Goal: Find specific page/section: Find specific page/section

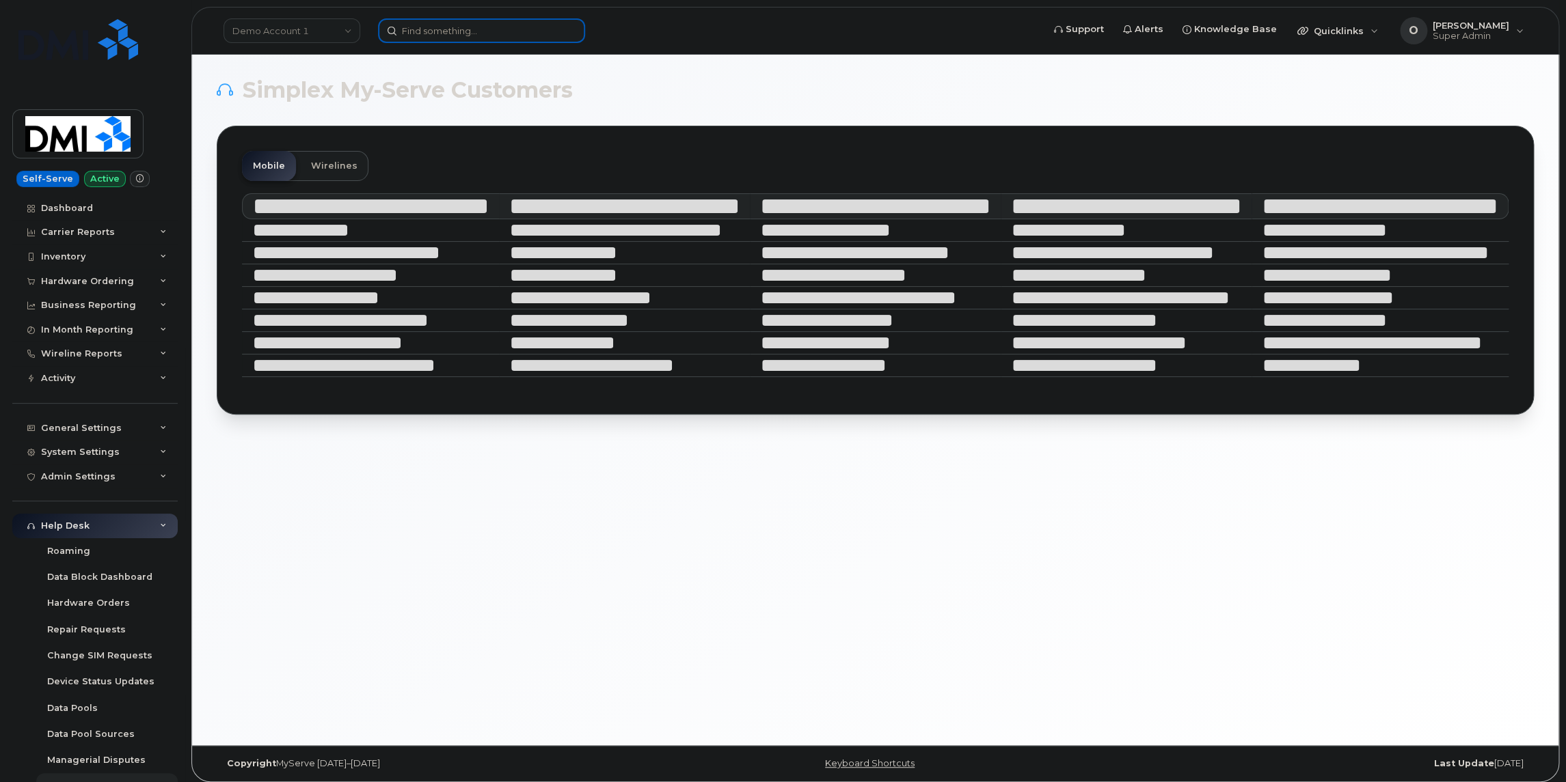
click at [428, 36] on input at bounding box center [481, 30] width 207 height 25
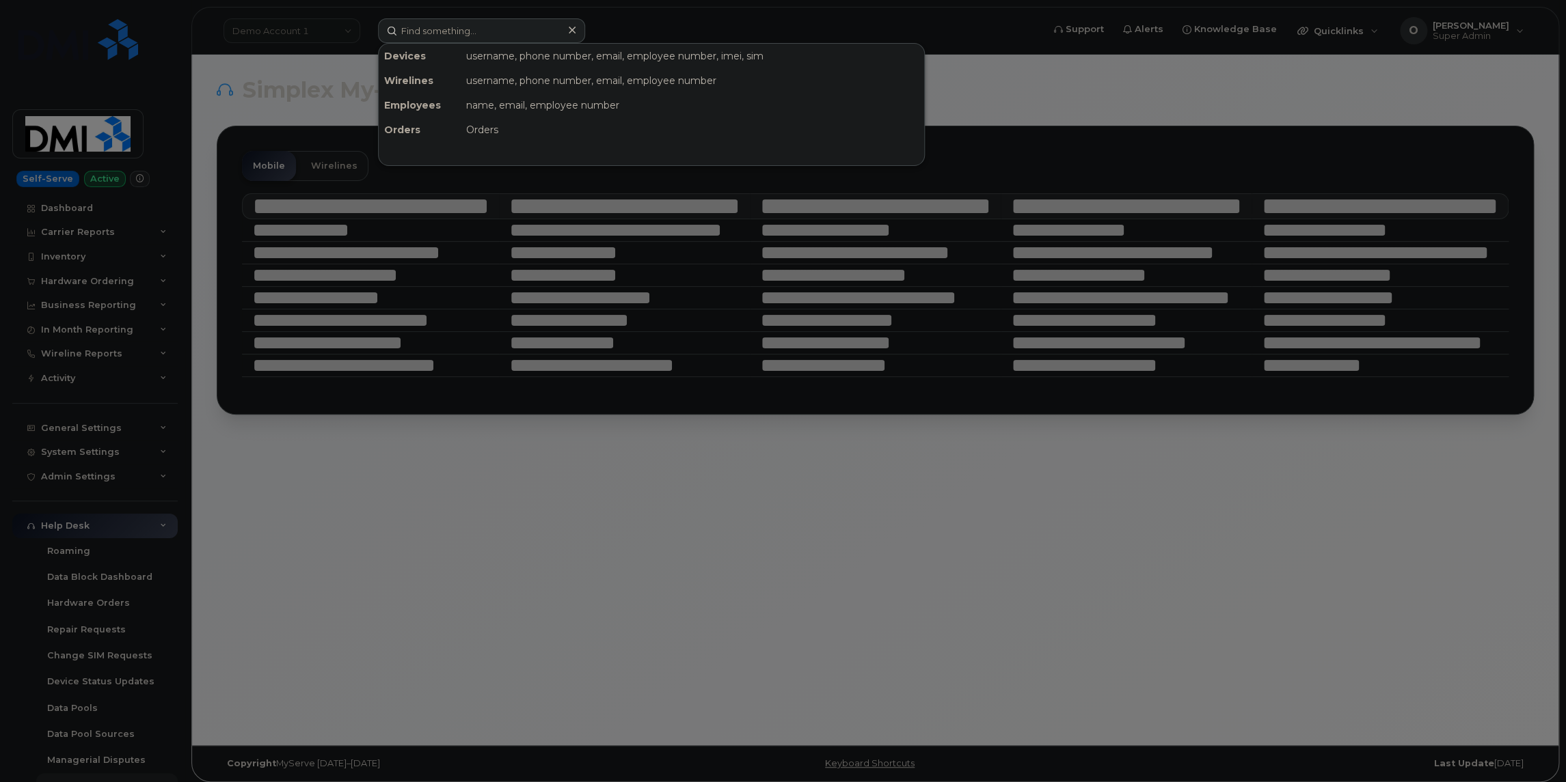
click at [308, 28] on div at bounding box center [783, 391] width 1566 height 782
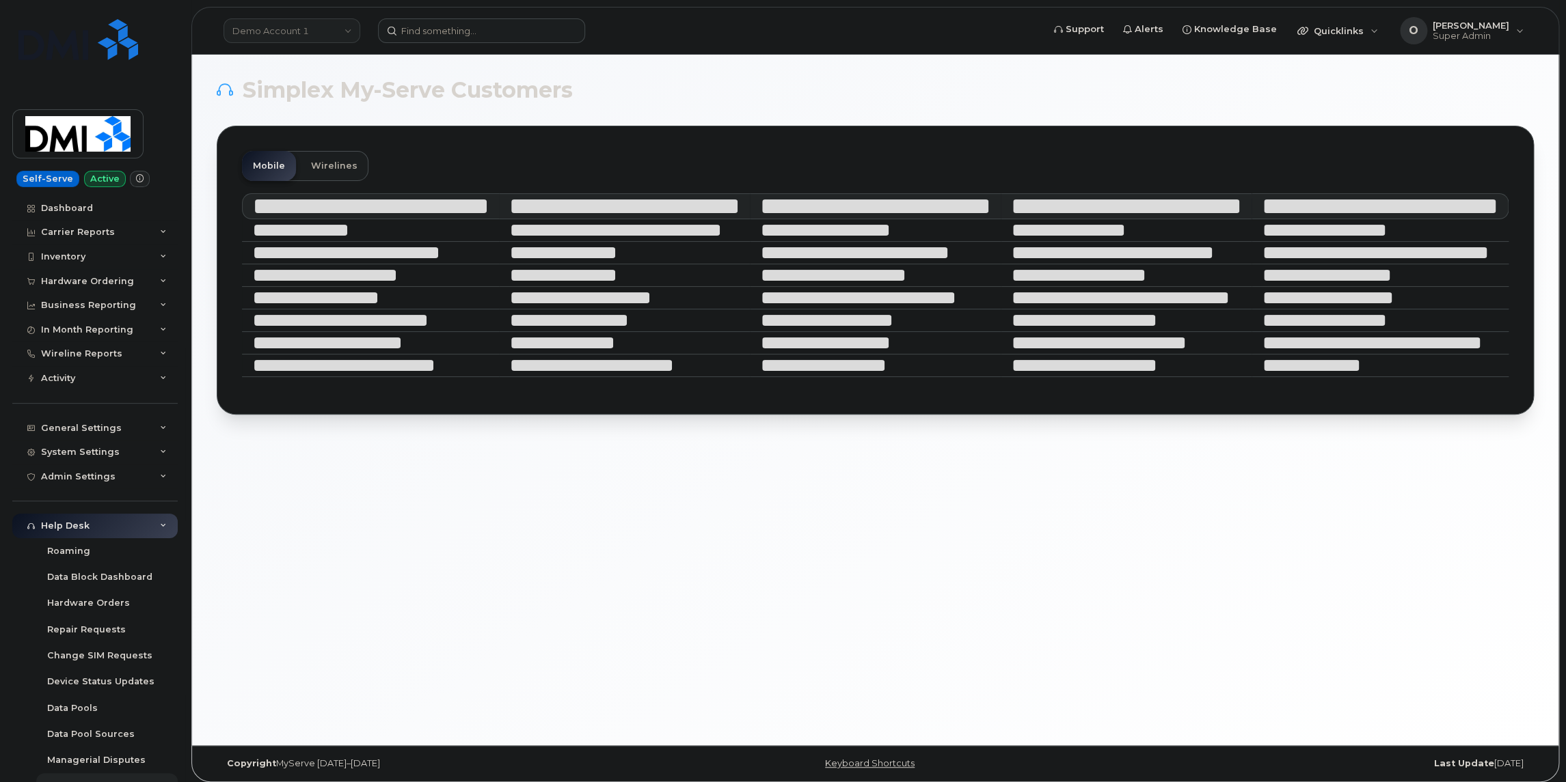
click at [306, 29] on link "Demo Account 1" at bounding box center [291, 30] width 137 height 25
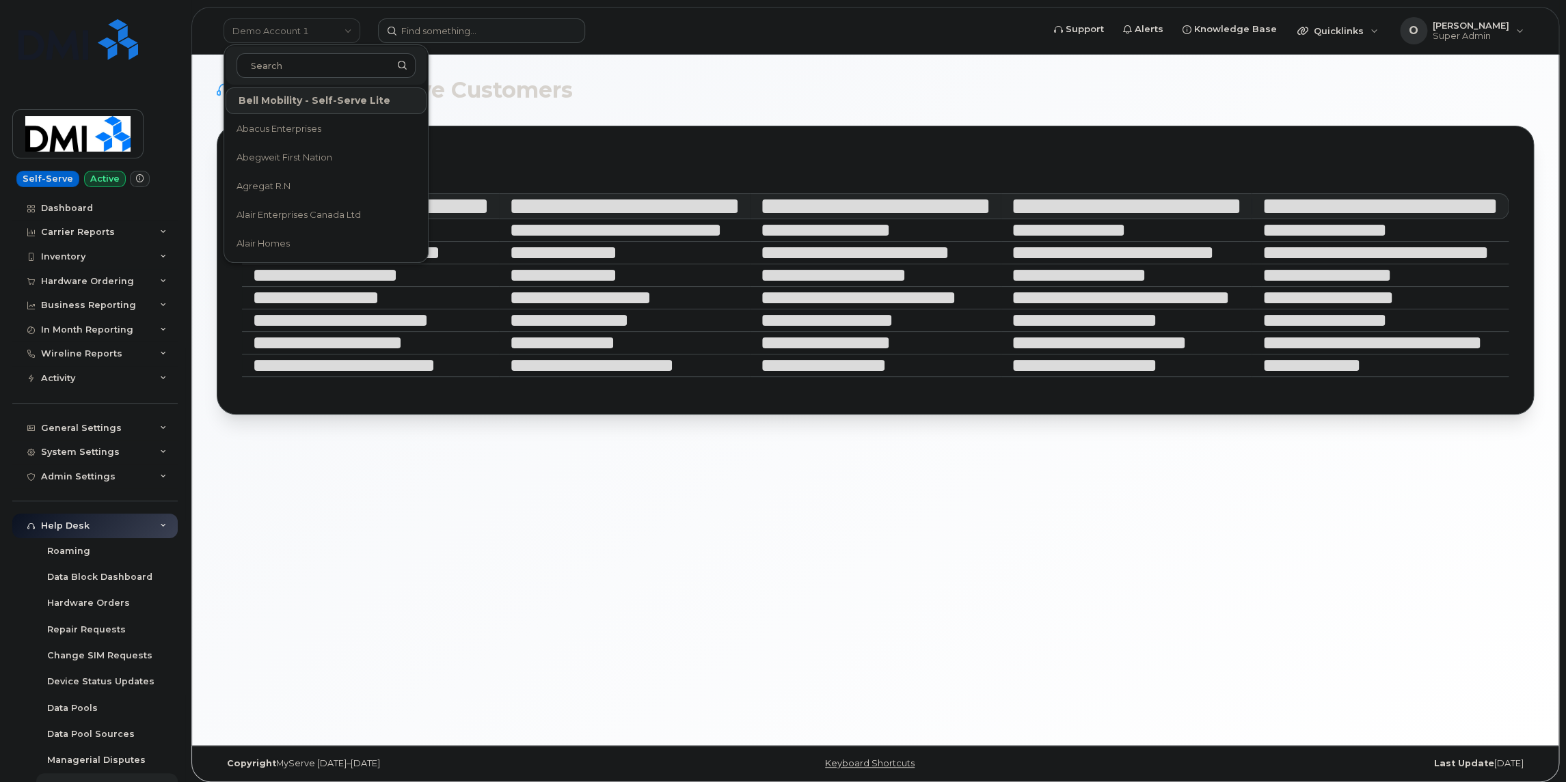
click at [318, 59] on input at bounding box center [325, 65] width 179 height 25
type input "hilton"
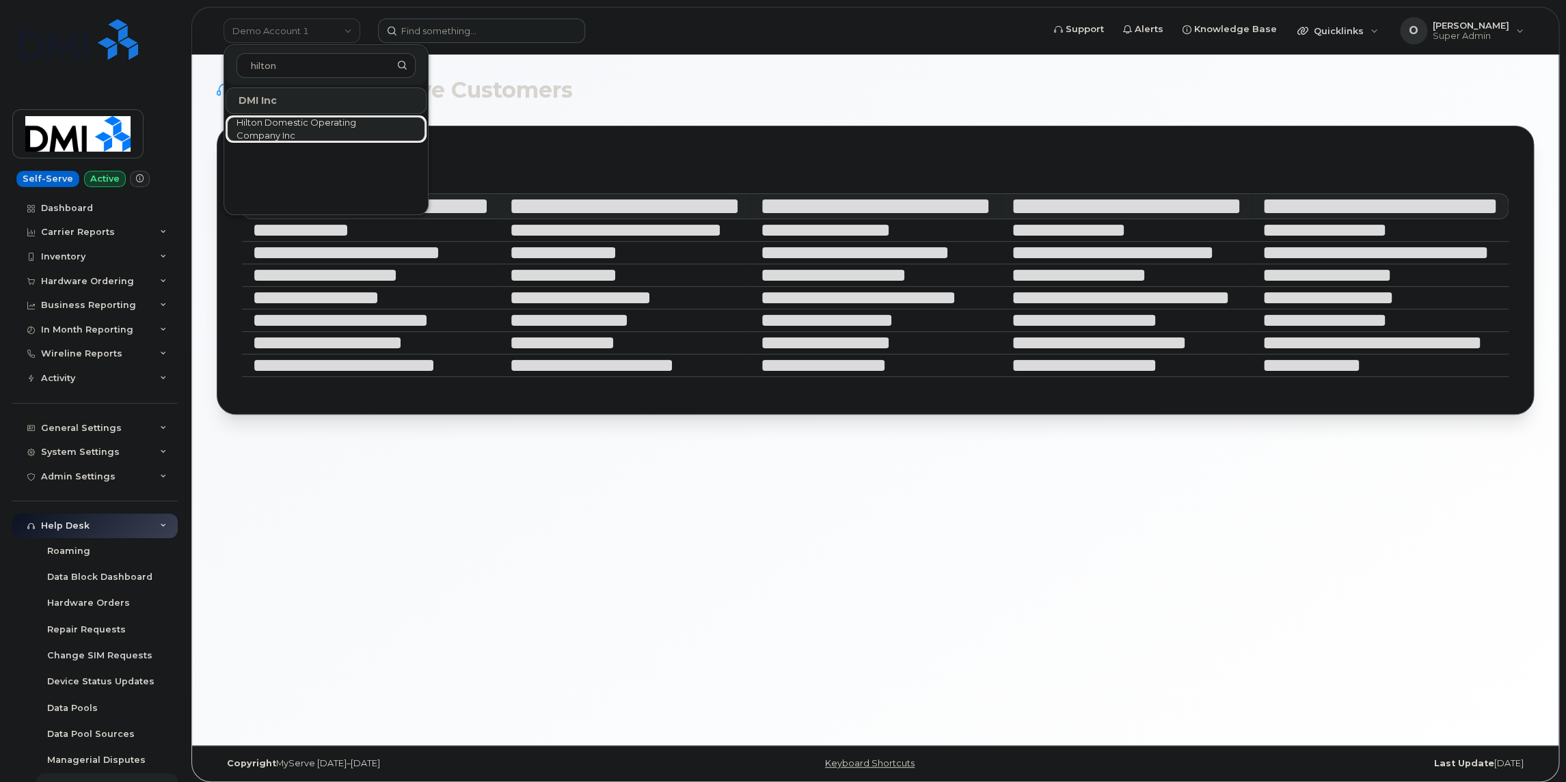
click at [334, 129] on span "Hilton Domestic Operating Company Inc" at bounding box center [314, 129] width 157 height 27
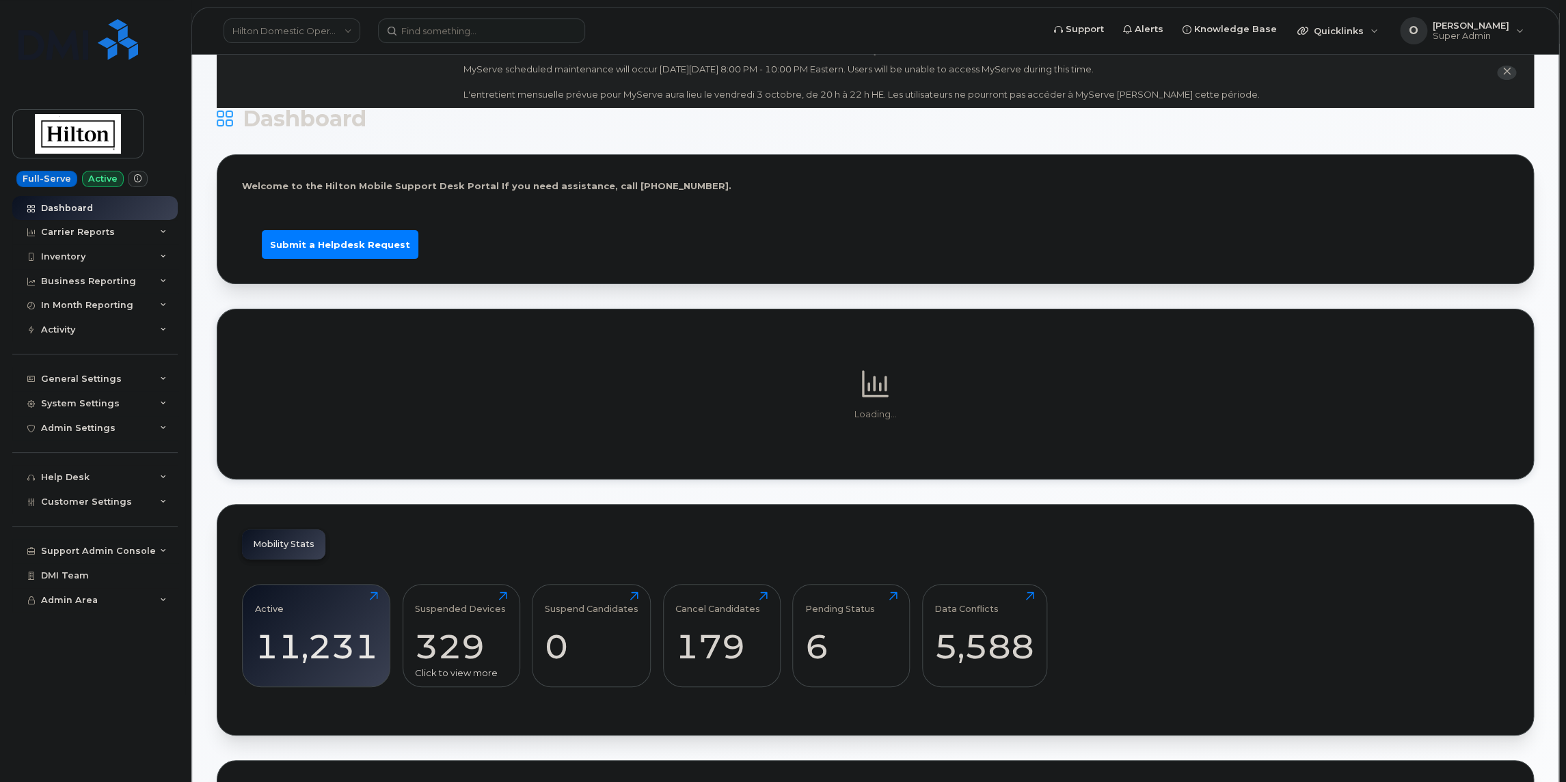
scroll to position [310, 0]
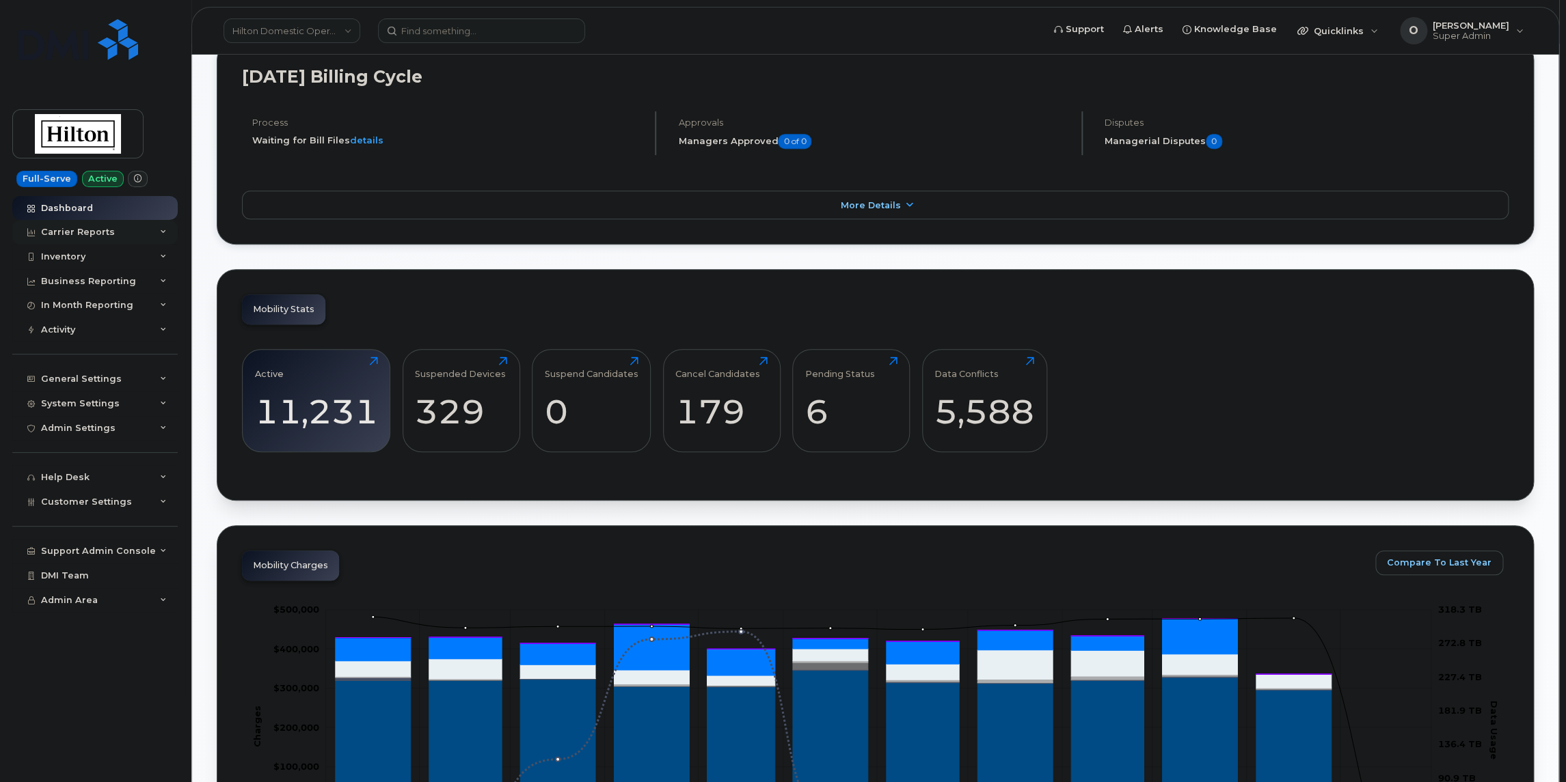
click at [115, 230] on div "Carrier Reports" at bounding box center [94, 232] width 165 height 25
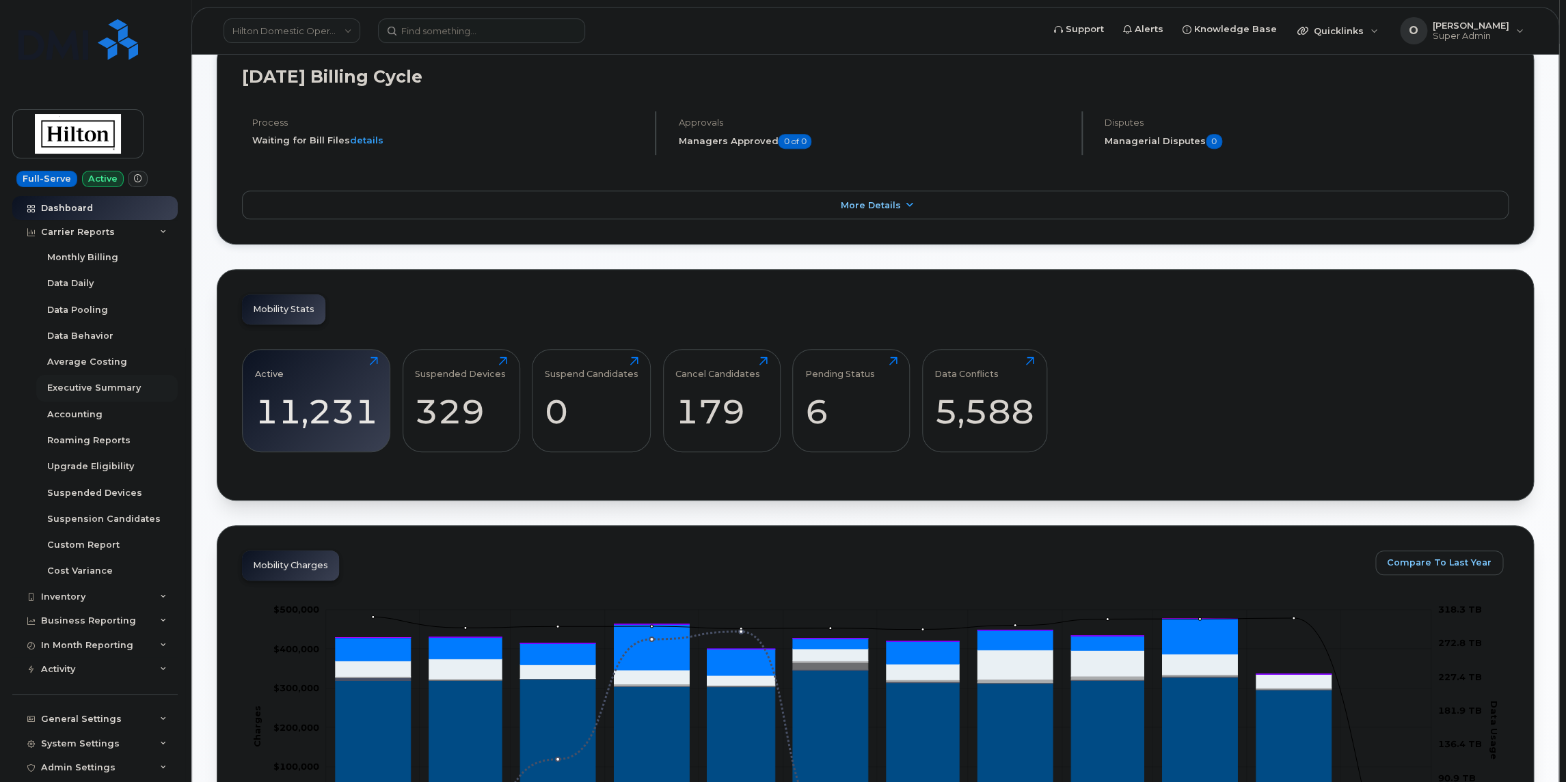
scroll to position [169, 0]
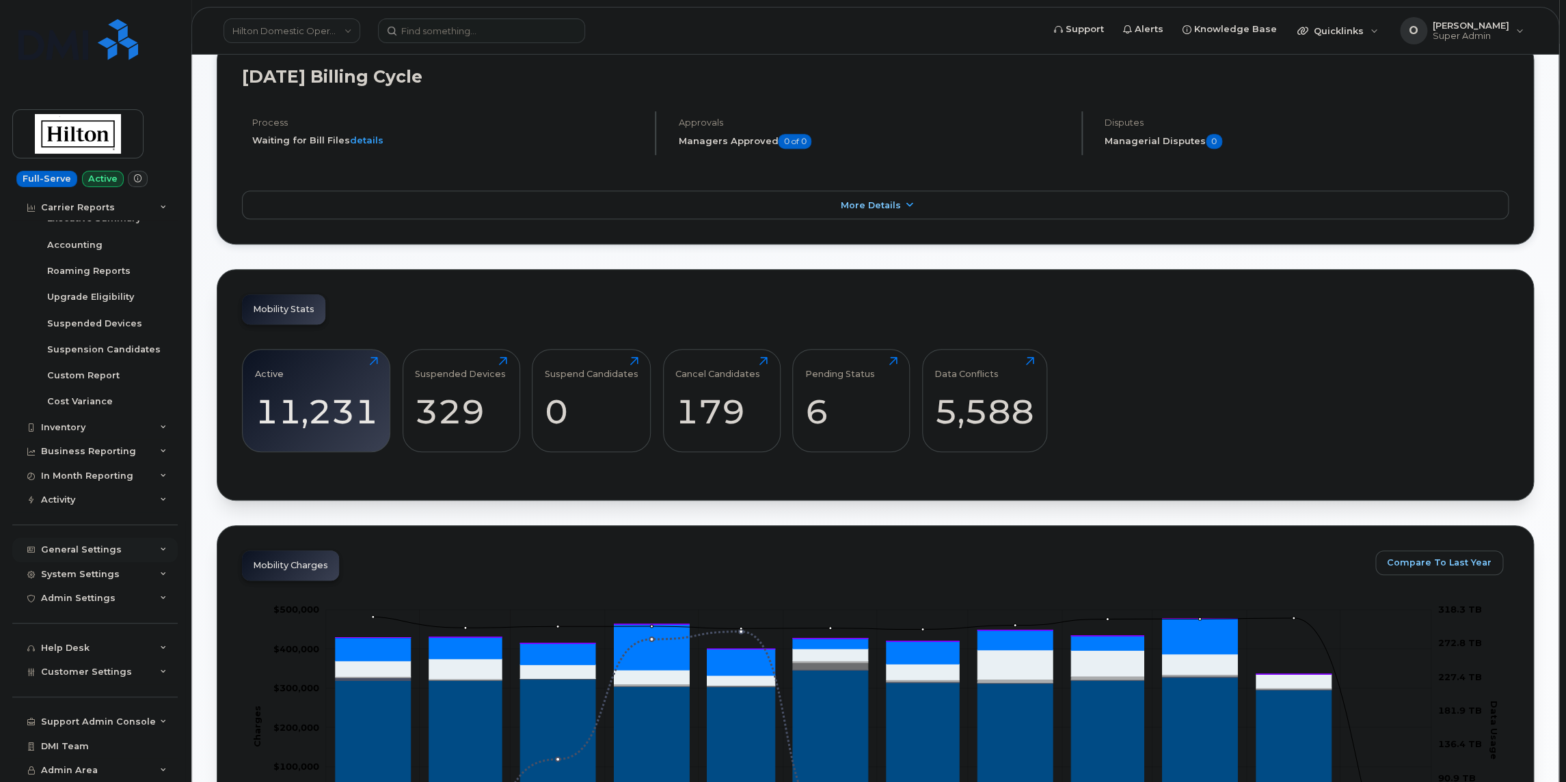
click at [89, 549] on div "General Settings" at bounding box center [81, 550] width 81 height 11
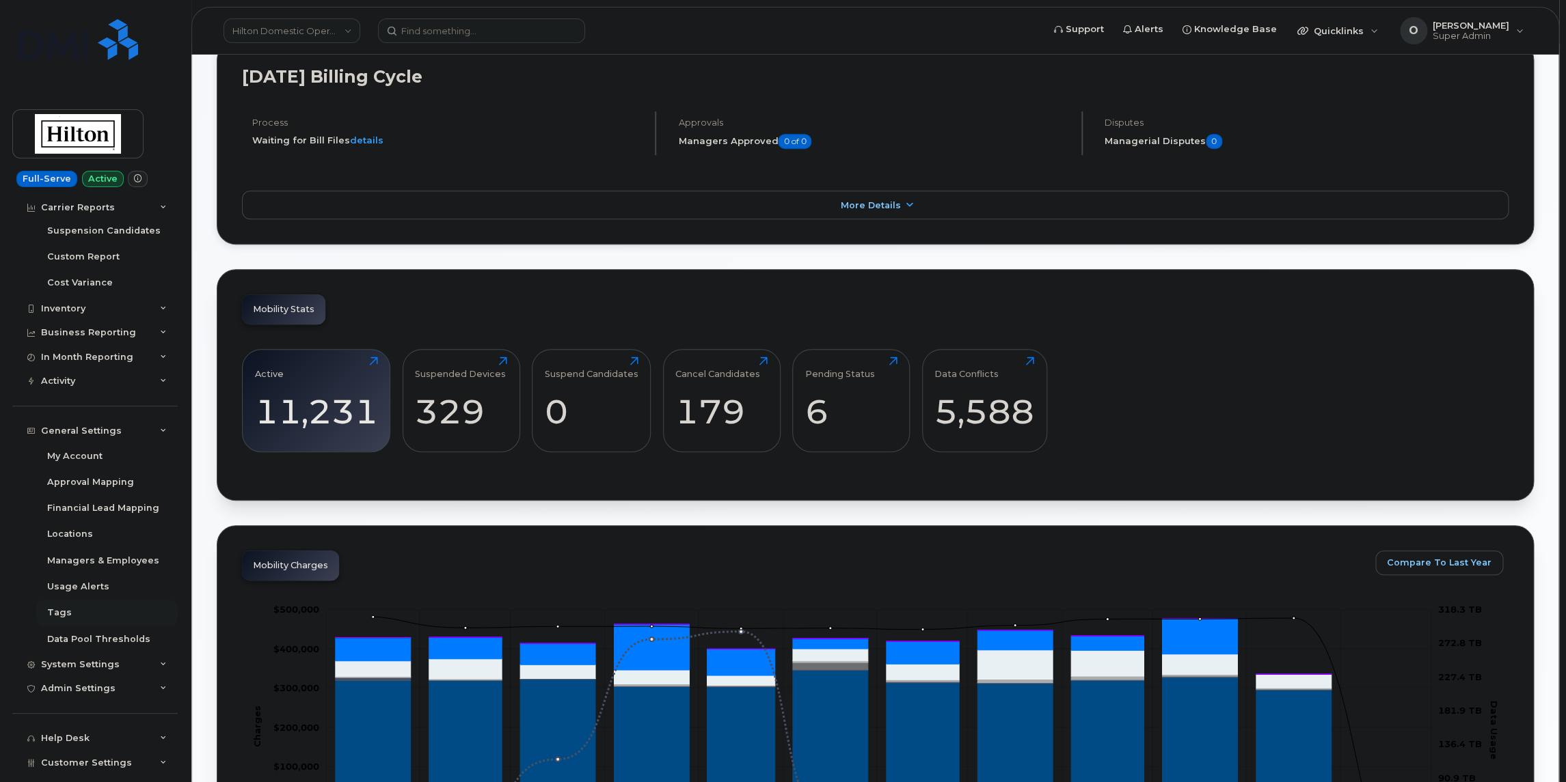
scroll to position [379, 0]
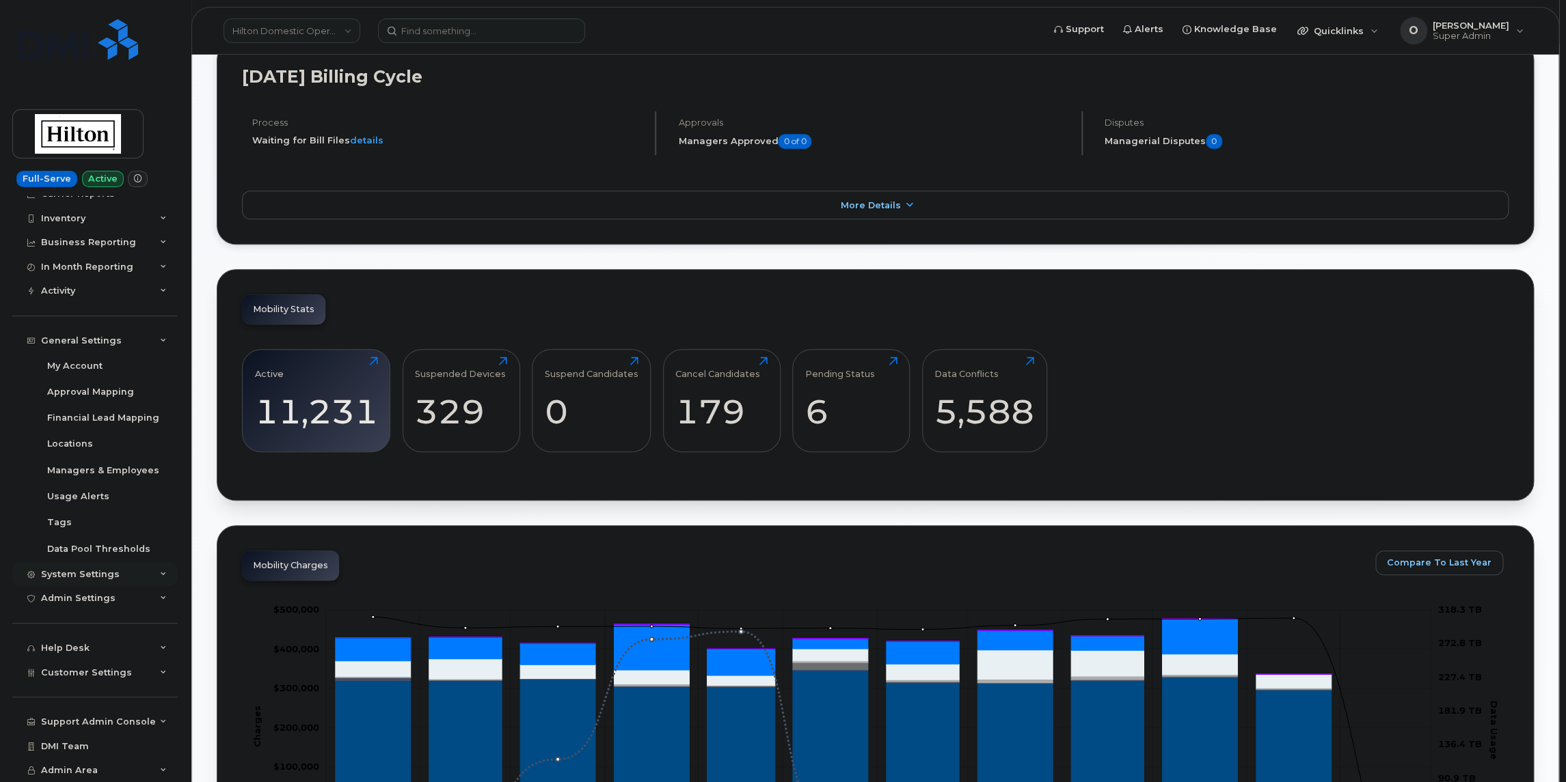
click at [113, 578] on div "System Settings" at bounding box center [80, 574] width 79 height 11
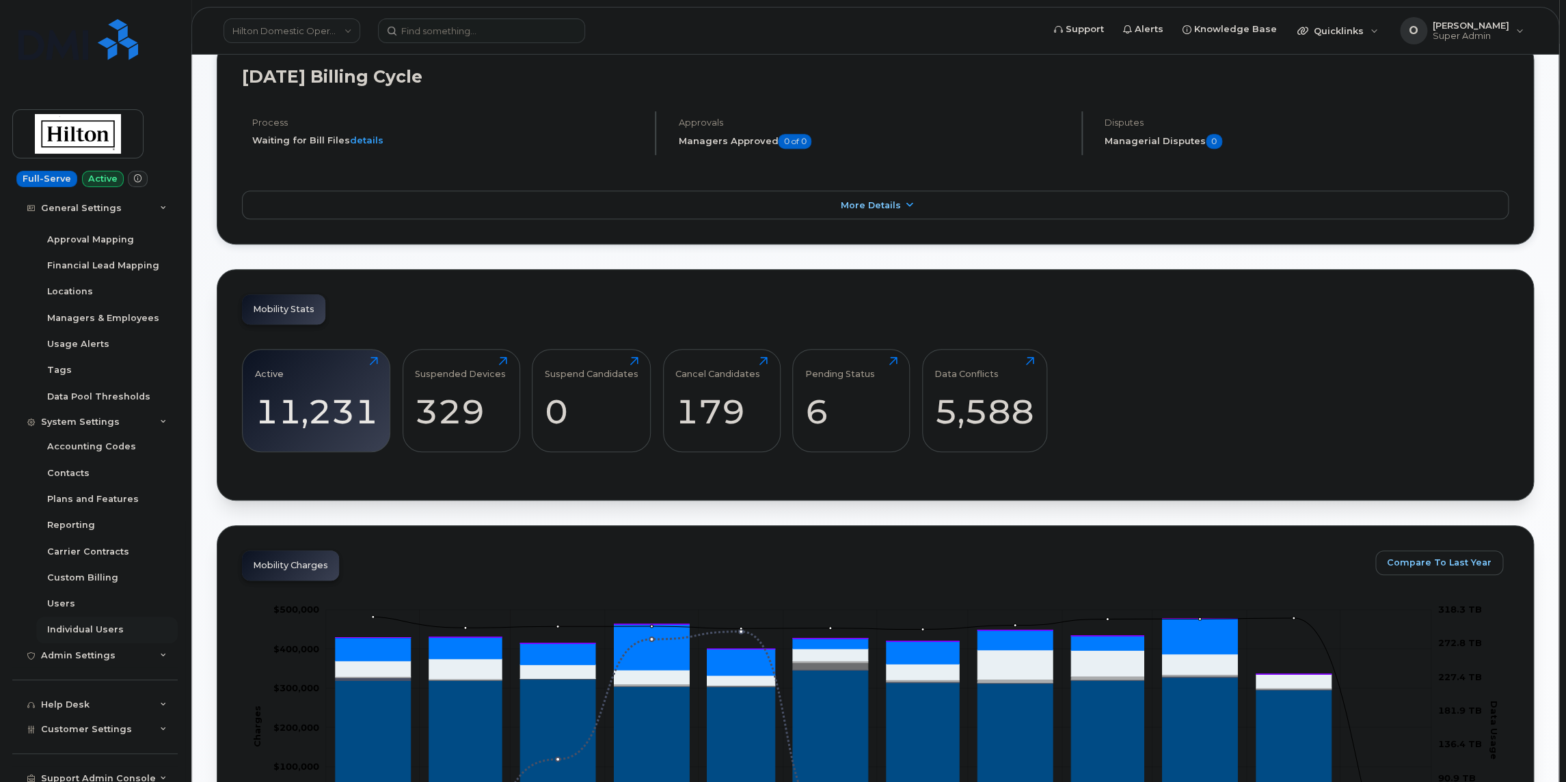
scroll to position [588, 0]
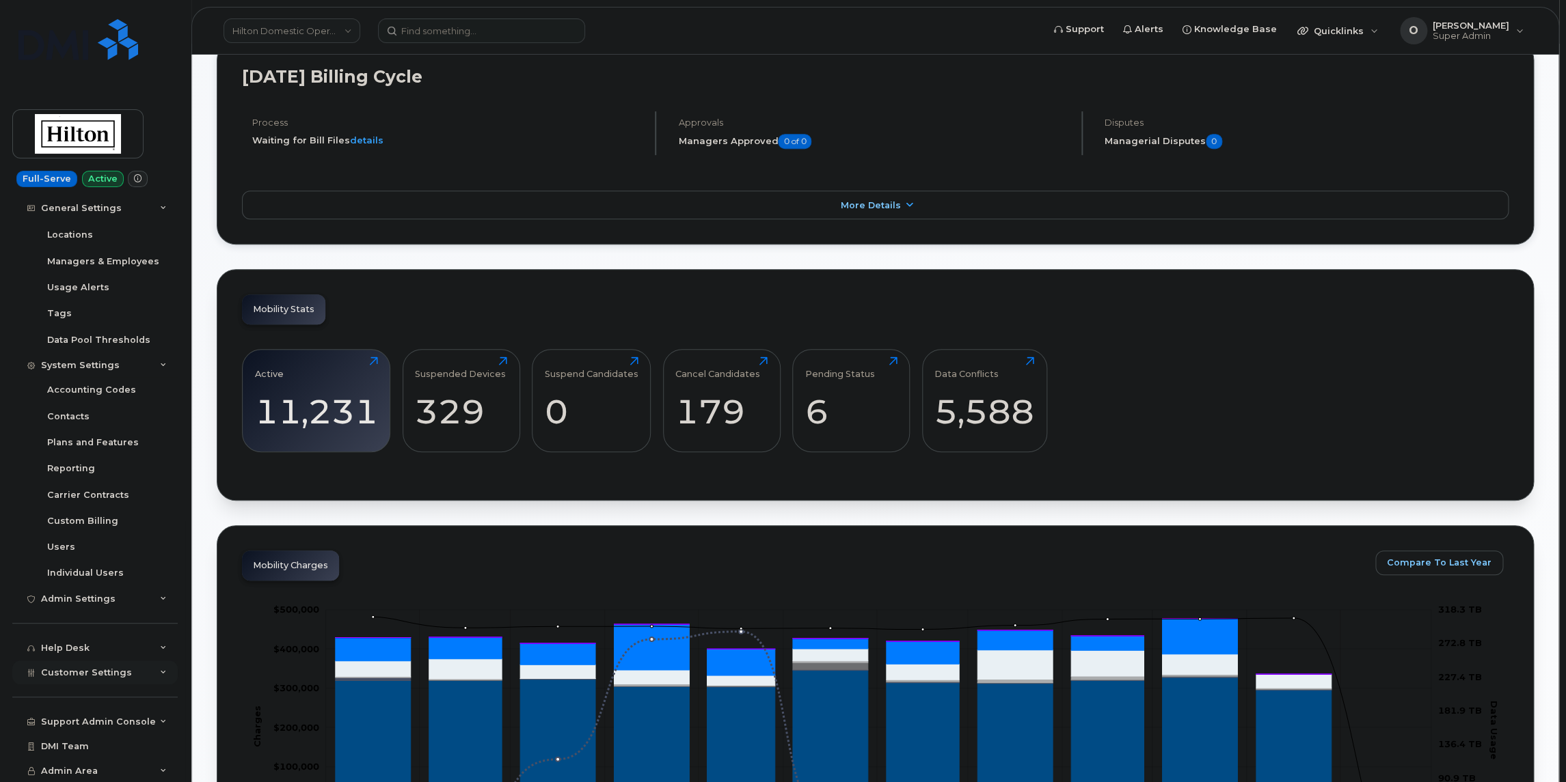
click at [98, 672] on span "Customer Settings" at bounding box center [86, 673] width 91 height 10
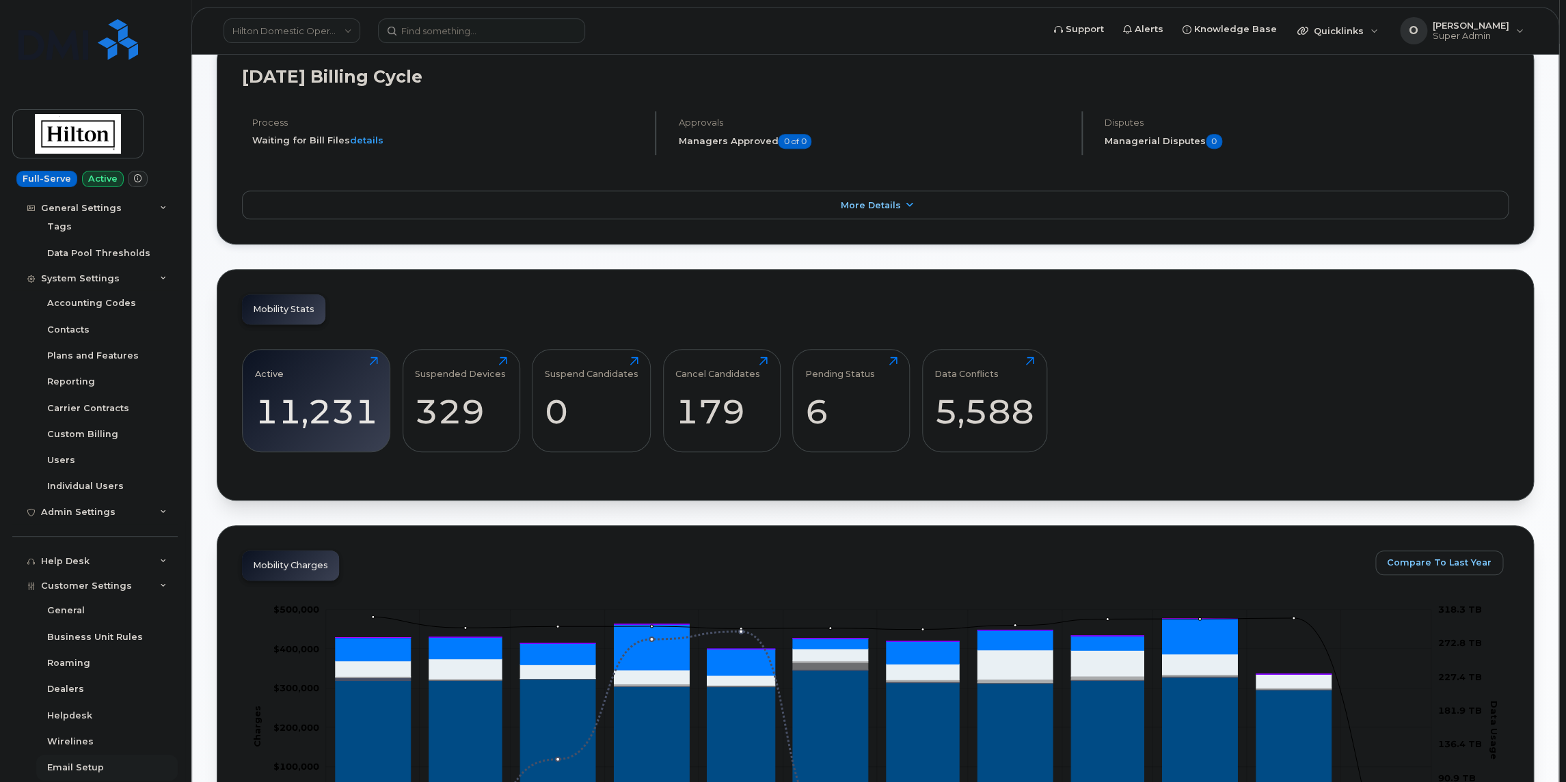
scroll to position [854, 0]
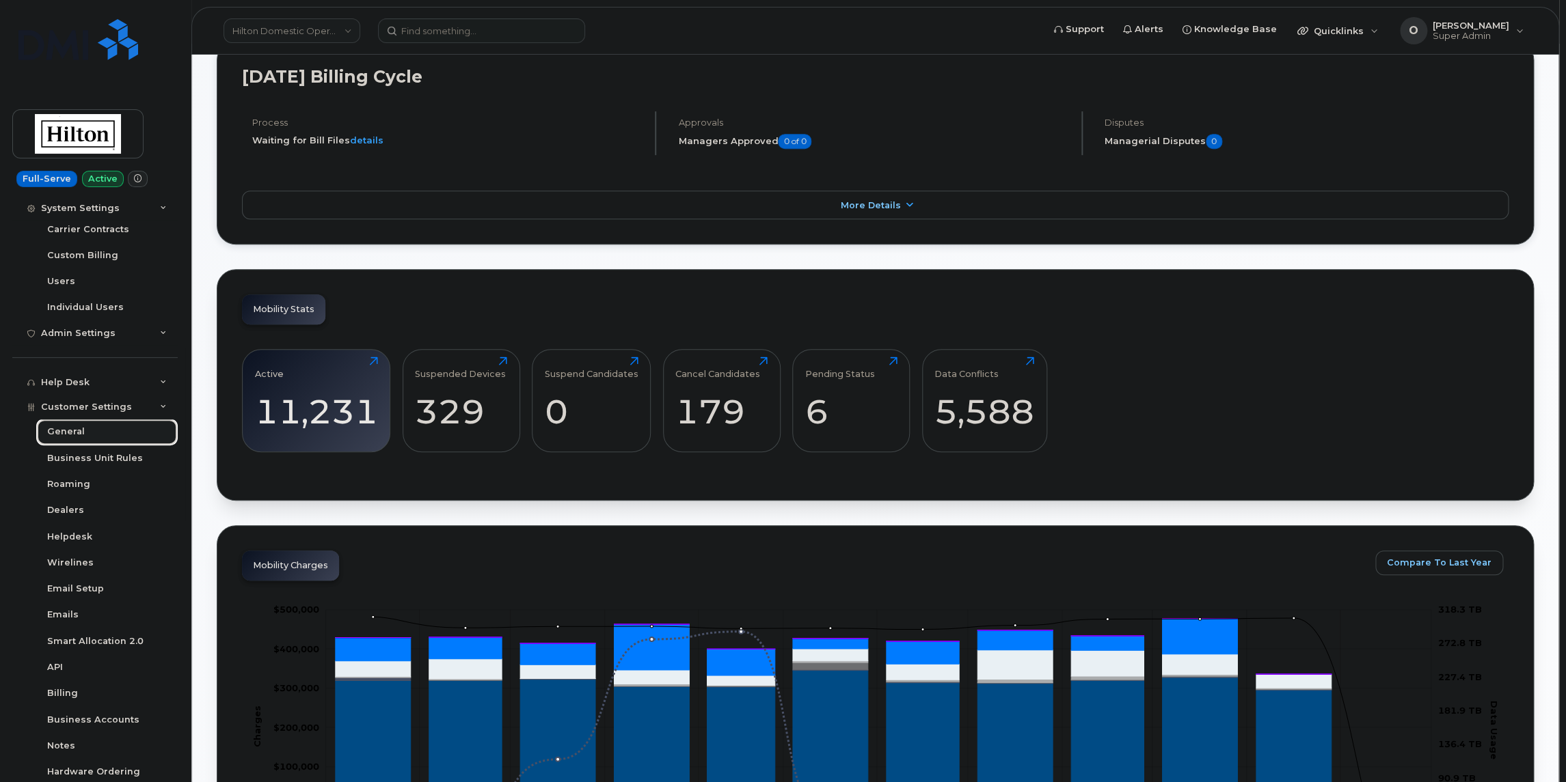
click at [69, 431] on div "General" at bounding box center [66, 432] width 38 height 12
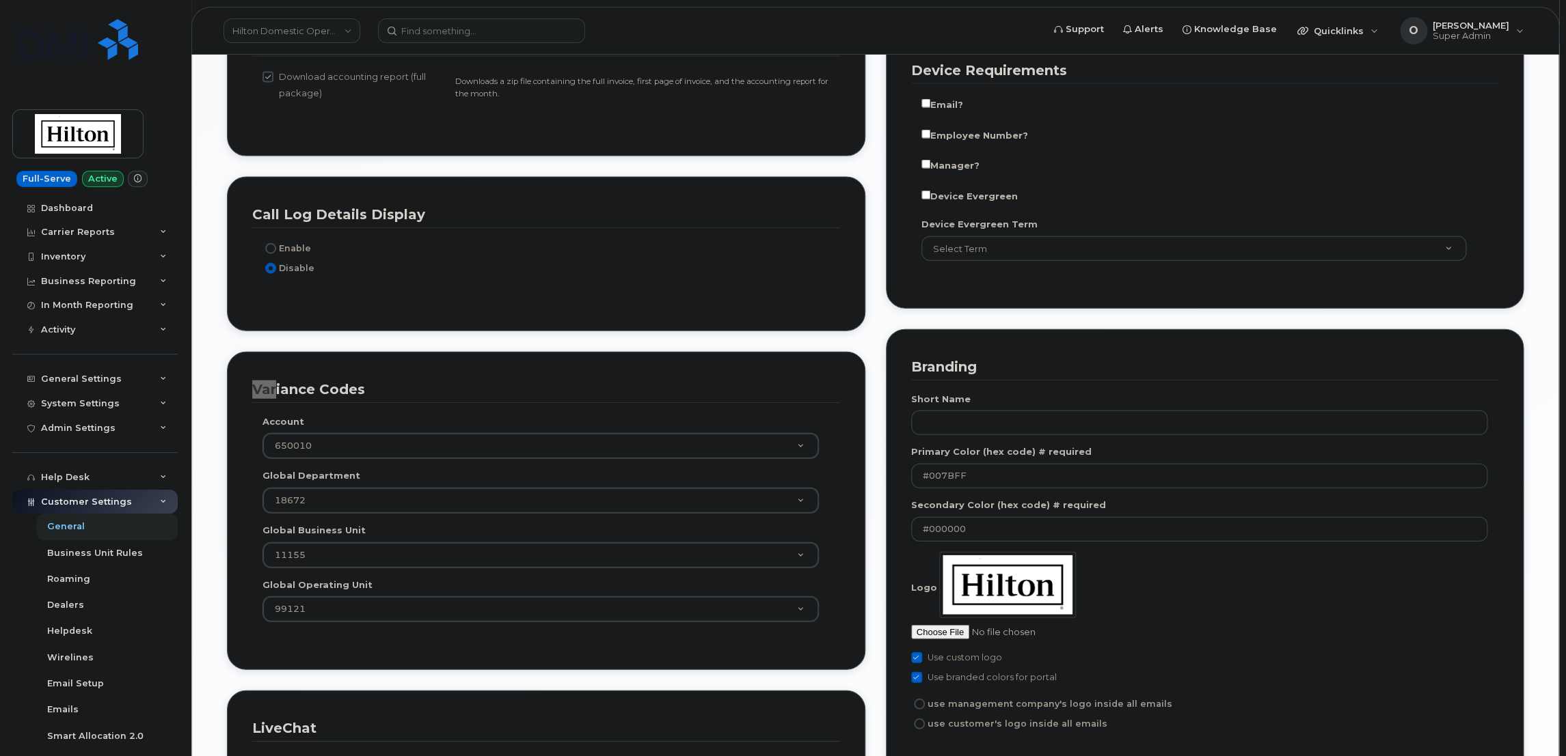
scroll to position [1859, 0]
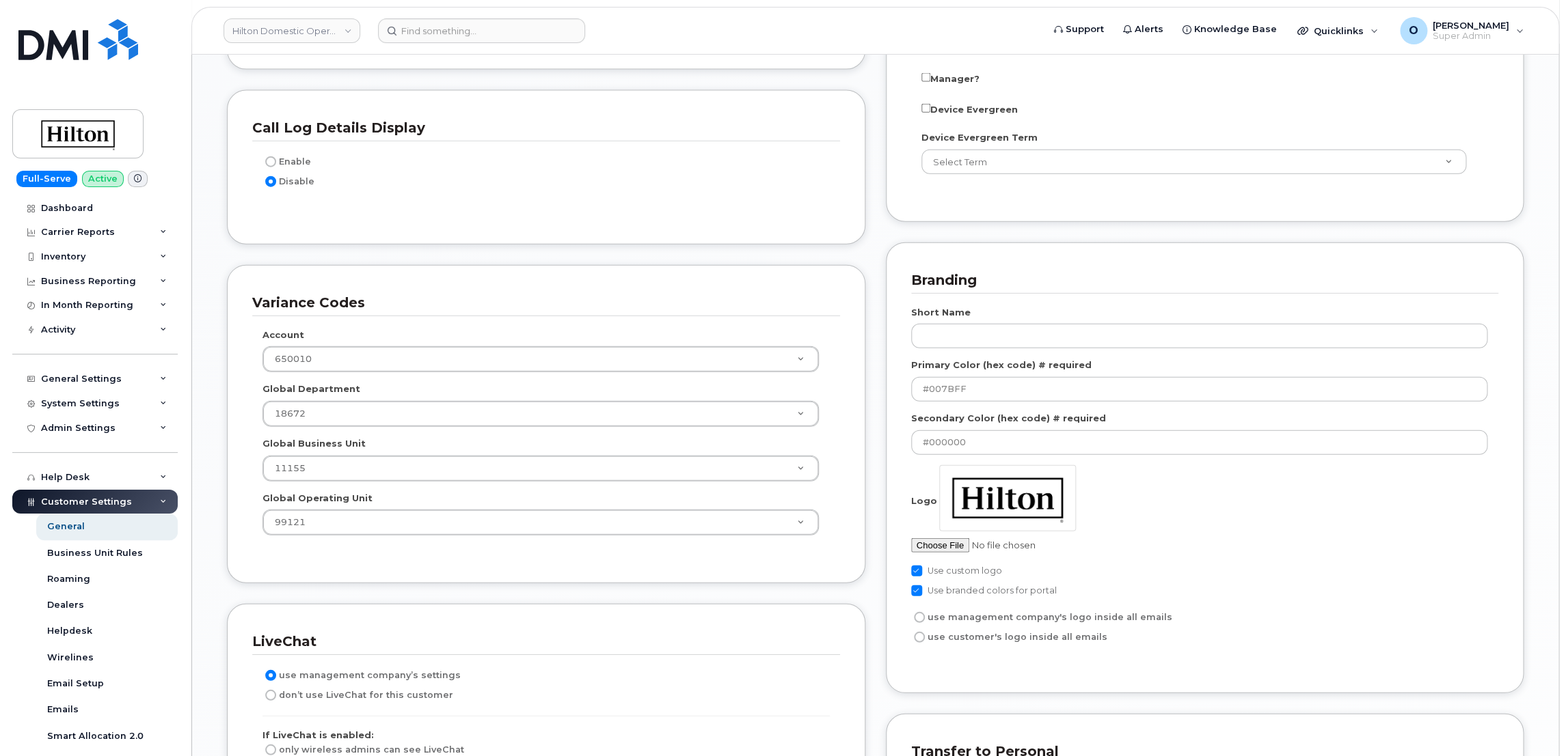
click at [1540, 105] on div "Account Structure and Settings Customer Settings Activity Log Name * Hilton Dom…" at bounding box center [875, 55] width 1366 height 3579
